Goal: Task Accomplishment & Management: Use online tool/utility

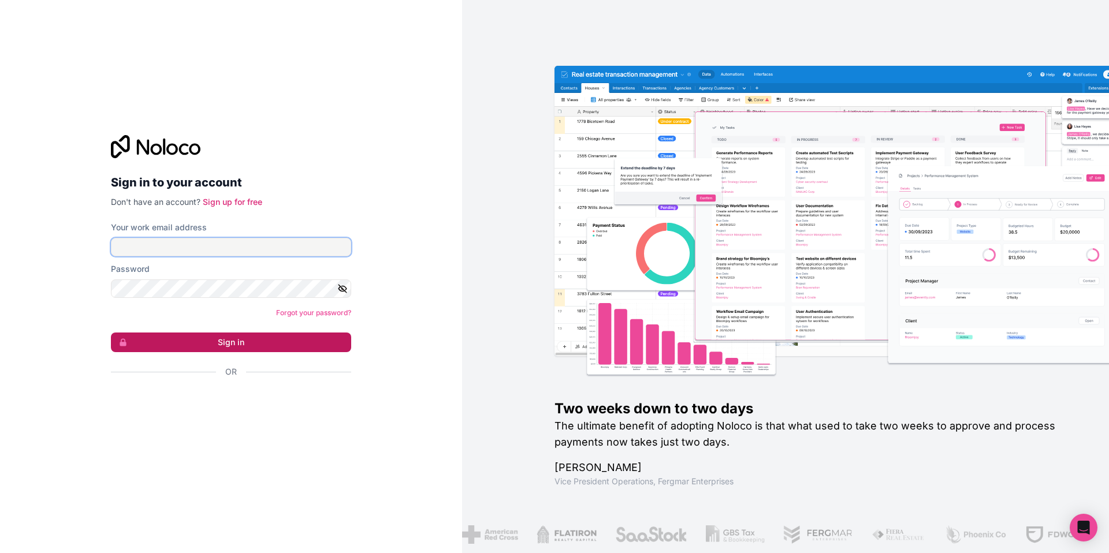
type input "**********"
click at [212, 342] on button "Sign in" at bounding box center [231, 343] width 240 height 20
click at [233, 338] on button "Sign in" at bounding box center [231, 343] width 240 height 20
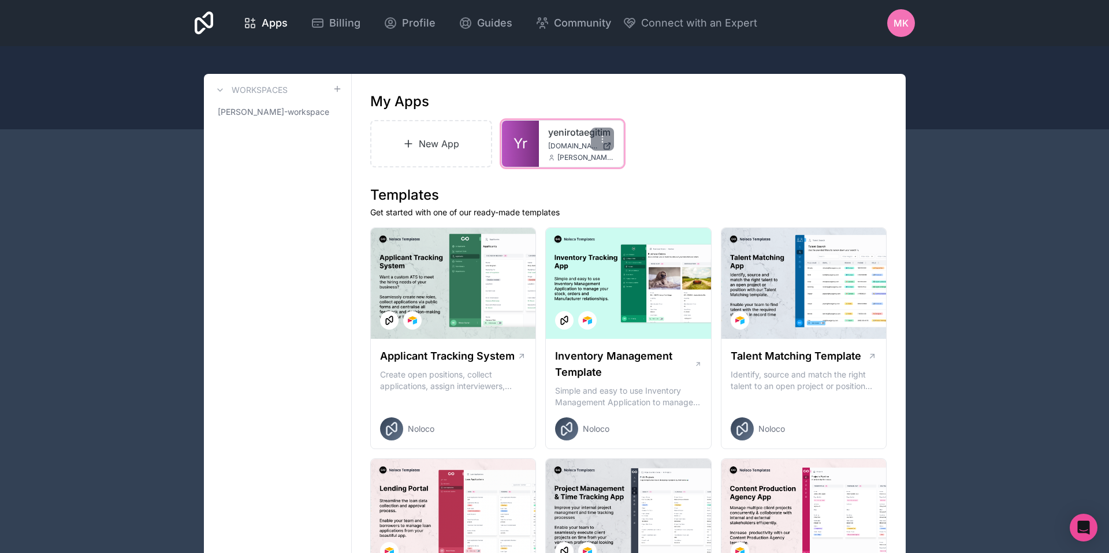
click at [523, 141] on span "Yr" at bounding box center [520, 144] width 14 height 18
